Goal: Information Seeking & Learning: Learn about a topic

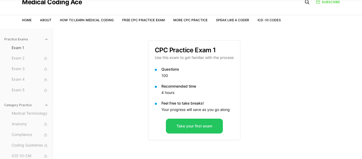
scroll to position [32, 0]
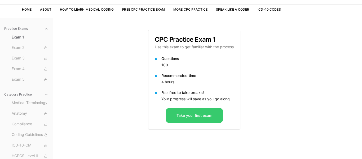
click at [210, 115] on button "Take your first exam" at bounding box center [194, 115] width 57 height 15
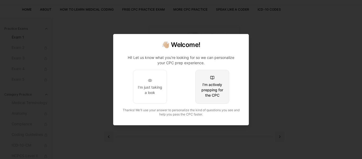
click at [220, 103] on button "I'm actively prepping for the CPC" at bounding box center [212, 87] width 34 height 34
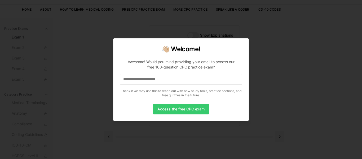
click at [203, 107] on button "Access the free CPC exam" at bounding box center [181, 109] width 56 height 11
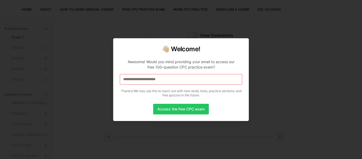
click at [196, 81] on input at bounding box center [181, 79] width 123 height 11
click at [184, 105] on button "Access the free CPC exam" at bounding box center [181, 109] width 56 height 11
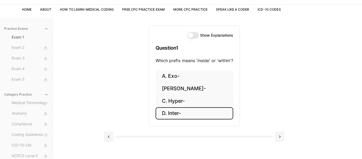
click at [180, 115] on button "D. Inter-" at bounding box center [195, 113] width 78 height 12
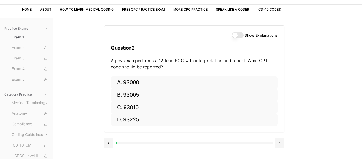
click at [204, 53] on h3 "Question 2" at bounding box center [194, 48] width 167 height 16
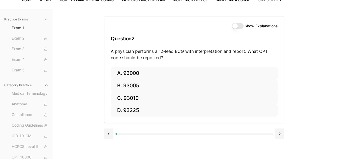
scroll to position [42, 0]
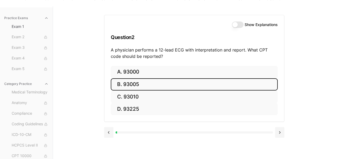
click at [146, 84] on button "B. 93005" at bounding box center [194, 84] width 167 height 12
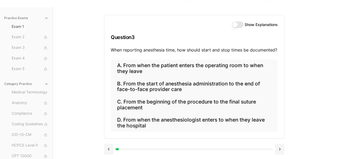
click at [241, 25] on button "Show Explanations" at bounding box center [238, 24] width 12 height 6
click at [293, 48] on div "Show Explanations Question 3 When reporting anesthesia time, how should start a…" at bounding box center [207, 85] width 207 height 159
click at [21, 27] on span "Exam 1" at bounding box center [30, 26] width 37 height 5
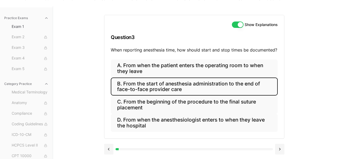
click at [145, 87] on button "B. From the start of anesthesia administration to the end of face-to-face provi…" at bounding box center [194, 86] width 167 height 18
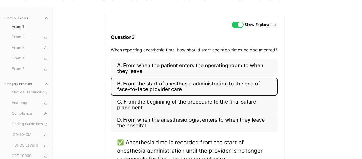
click at [98, 81] on div "Practice Exams Exam 1 Exam 2 Exam 3 Exam 4 Exam 5 Category Practice Medical Ter…" at bounding box center [181, 93] width 362 height 175
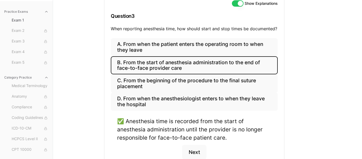
scroll to position [74, 0]
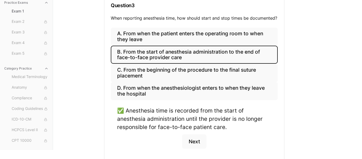
click at [305, 96] on div "Show Explanations Question 3 When reporting anesthesia time, how should start a…" at bounding box center [207, 62] width 207 height 175
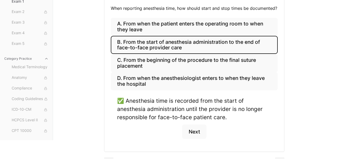
scroll to position [85, 0]
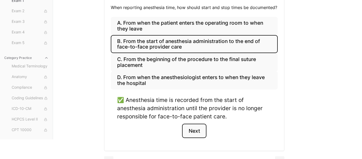
click at [202, 131] on button "Next" at bounding box center [194, 131] width 24 height 14
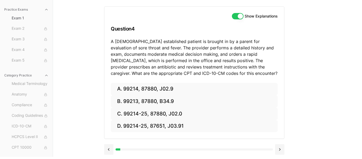
scroll to position [51, 0]
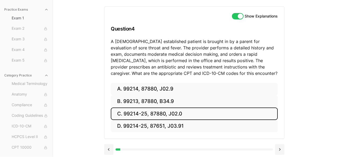
click at [195, 114] on button "C. 99214-25, 87880, J02.0" at bounding box center [194, 113] width 167 height 12
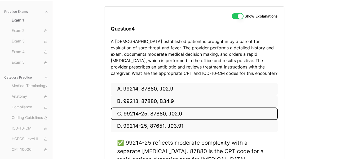
click at [314, 89] on div "Practice Exams Exam 1 Exam 2 Exam 3 Exam 4 Exam 5 Category Practice Medical Ter…" at bounding box center [181, 98] width 362 height 201
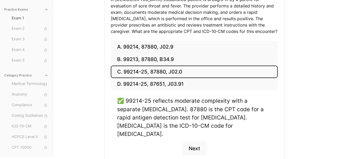
scroll to position [93, 0]
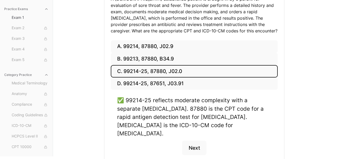
click at [289, 116] on div "Show Explanations Question 4 A [DEMOGRAPHIC_DATA] established patient is brough…" at bounding box center [207, 55] width 207 height 201
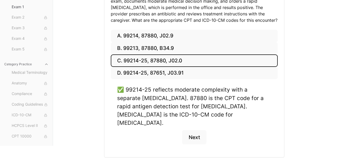
click at [266, 129] on div "✅ 99214-25 reflects moderate complexity with a separate [MEDICAL_DATA]. 87880 i…" at bounding box center [194, 117] width 167 height 65
click at [187, 130] on button "Next" at bounding box center [194, 137] width 24 height 14
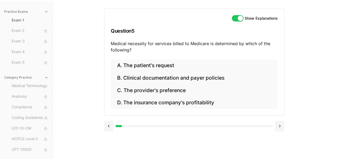
scroll to position [49, 0]
click at [337, 93] on div "Practice Exams Exam 1 Exam 2 Exam 3 Exam 4 Exam 5 Category Practice Medical Ter…" at bounding box center [181, 79] width 362 height 159
click at [17, 128] on span "ICD-10-CM" at bounding box center [30, 128] width 37 height 6
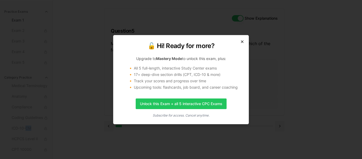
click at [241, 41] on icon "button" at bounding box center [242, 42] width 4 height 4
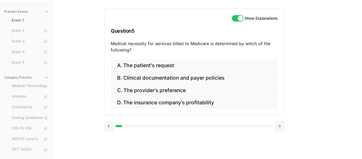
drag, startPoint x: 11, startPoint y: 127, endPoint x: 35, endPoint y: 126, distance: 23.4
click at [35, 126] on span "ICD-10-CM" at bounding box center [30, 128] width 37 height 6
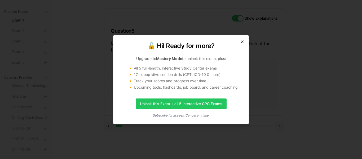
click at [243, 42] on icon "button" at bounding box center [242, 42] width 2 height 2
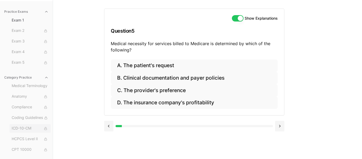
drag, startPoint x: 30, startPoint y: 128, endPoint x: 14, endPoint y: 126, distance: 16.6
click at [14, 126] on span "ICD-10-CM" at bounding box center [30, 128] width 37 height 6
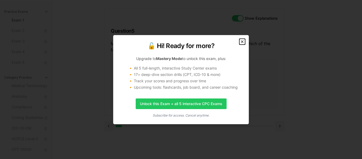
click at [242, 41] on icon "button" at bounding box center [242, 42] width 2 height 2
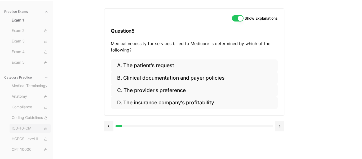
drag, startPoint x: 10, startPoint y: 128, endPoint x: 27, endPoint y: 128, distance: 16.4
click at [27, 128] on button "ICD-10-CM" at bounding box center [30, 128] width 41 height 8
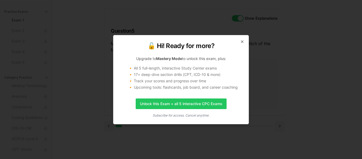
click at [240, 44] on h2 "🔓 Hi! Ready for more?" at bounding box center [181, 46] width 123 height 8
click at [242, 40] on icon "button" at bounding box center [242, 42] width 4 height 4
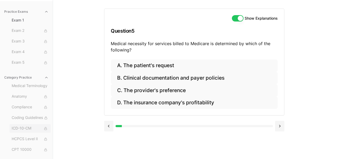
drag, startPoint x: 30, startPoint y: 128, endPoint x: 16, endPoint y: 127, distance: 14.4
click at [16, 127] on span "ICD-10-CM" at bounding box center [30, 128] width 37 height 6
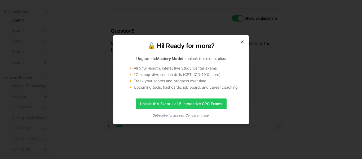
click at [242, 42] on icon "button" at bounding box center [242, 42] width 4 height 4
